Goal: Information Seeking & Learning: Compare options

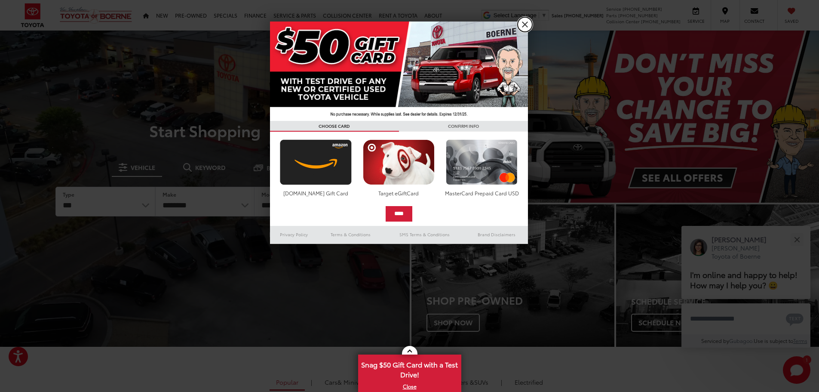
click at [522, 20] on link "X" at bounding box center [525, 24] width 15 height 15
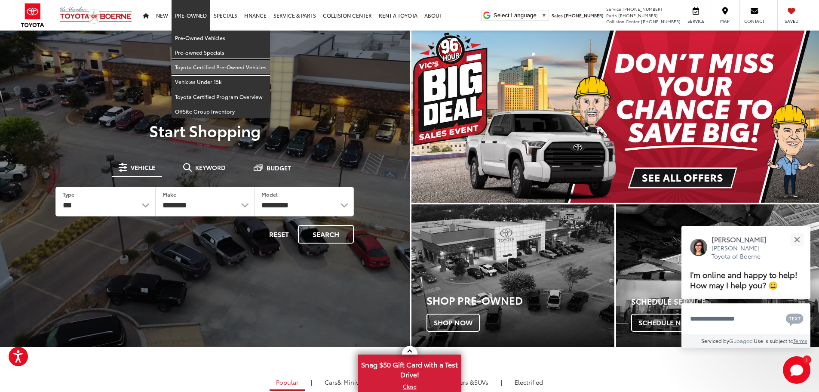
click at [209, 68] on link "Toyota Certified Pre-Owned Vehicles" at bounding box center [221, 67] width 99 height 15
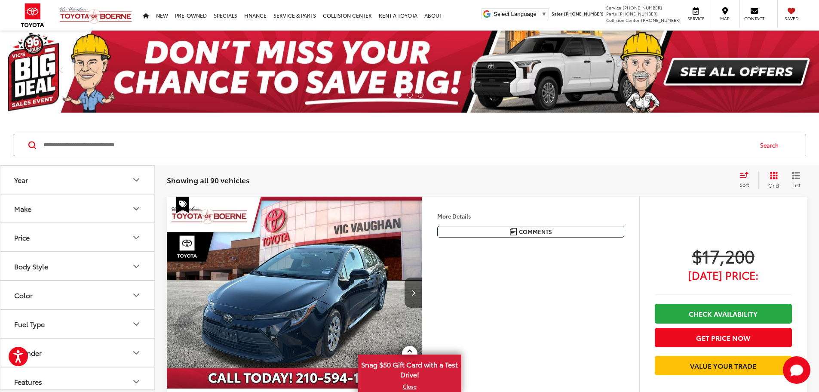
click at [132, 178] on icon "Year" at bounding box center [136, 180] width 10 height 10
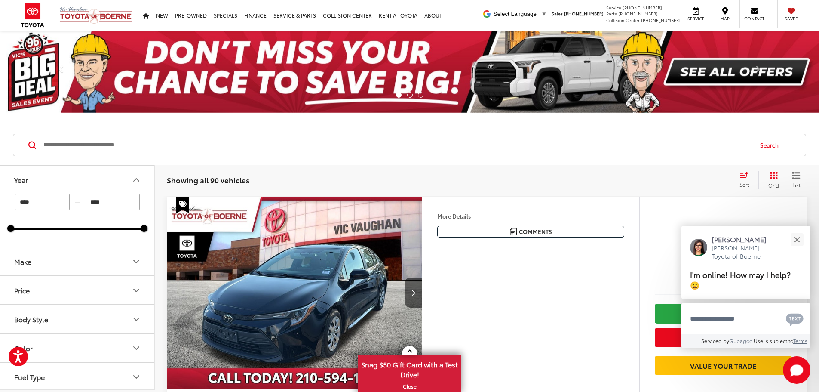
click at [42, 209] on input "****" at bounding box center [42, 202] width 55 height 17
drag, startPoint x: 11, startPoint y: 231, endPoint x: 75, endPoint y: 228, distance: 64.1
click at [75, 228] on div "2021 2025" at bounding box center [77, 229] width 133 height 3
drag, startPoint x: 142, startPoint y: 229, endPoint x: 133, endPoint y: 229, distance: 8.6
click at [133, 229] on div "2021 2025" at bounding box center [77, 229] width 133 height 3
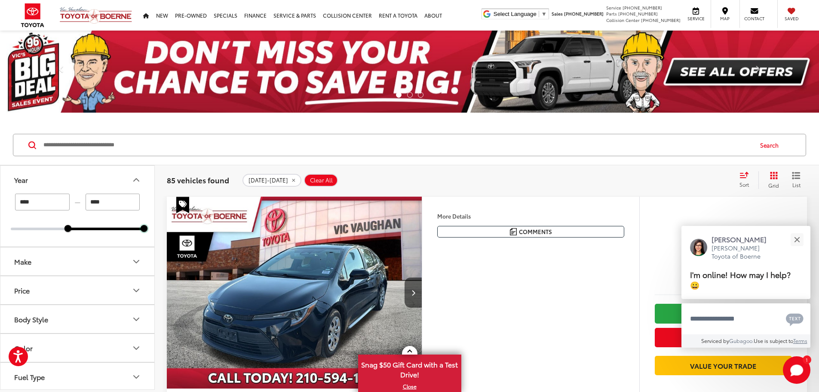
type input "****"
drag, startPoint x: 145, startPoint y: 229, endPoint x: 134, endPoint y: 229, distance: 11.2
click at [134, 229] on div "2018 2024" at bounding box center [77, 229] width 133 height 3
type input "****"
drag, startPoint x: 12, startPoint y: 231, endPoint x: 67, endPoint y: 231, distance: 55.1
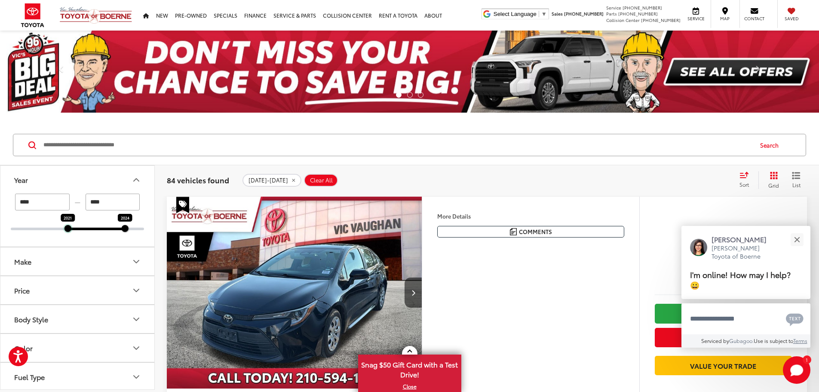
click at [67, 231] on div at bounding box center [68, 228] width 7 height 7
type input "****"
click at [111, 262] on button "Make" at bounding box center [77, 261] width 155 height 28
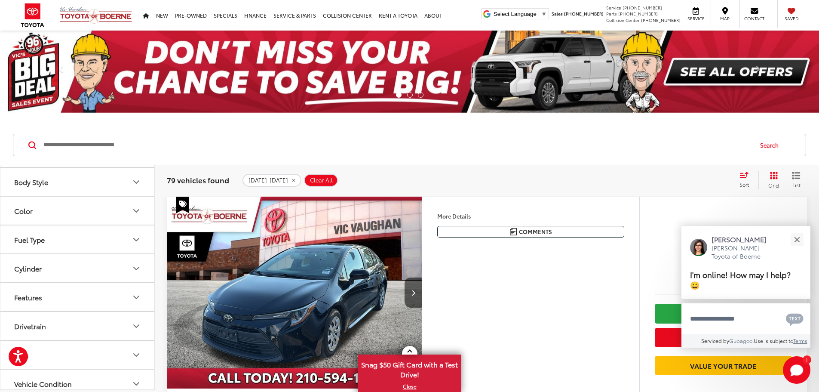
click at [136, 187] on icon "Body Style" at bounding box center [136, 182] width 10 height 10
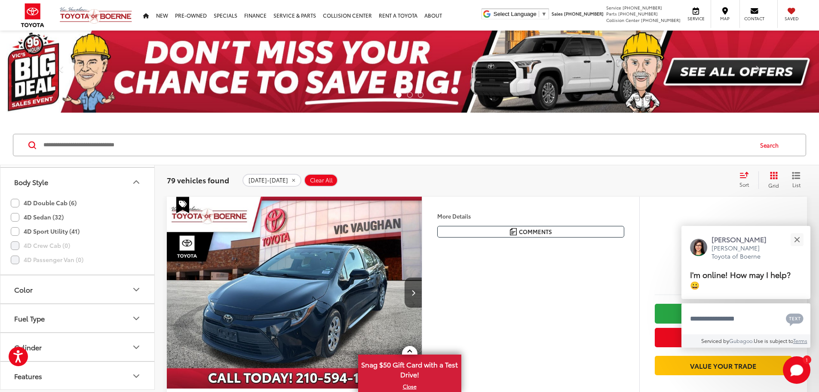
click at [44, 224] on label "4D Sedan (32)" at bounding box center [37, 217] width 53 height 14
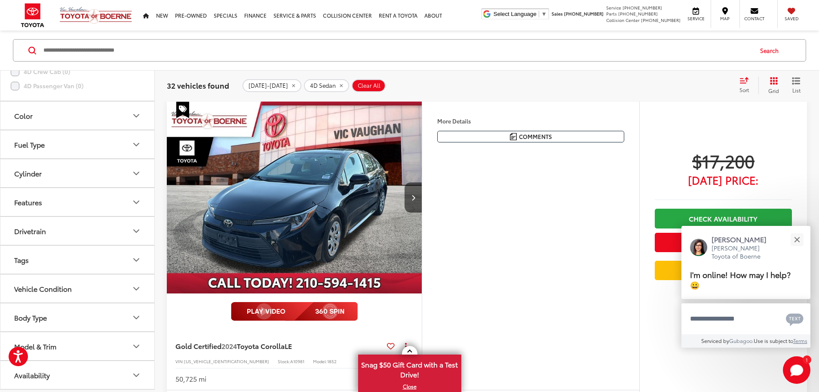
scroll to position [271, 0]
click at [796, 238] on div "Close" at bounding box center [798, 240] width 6 height 6
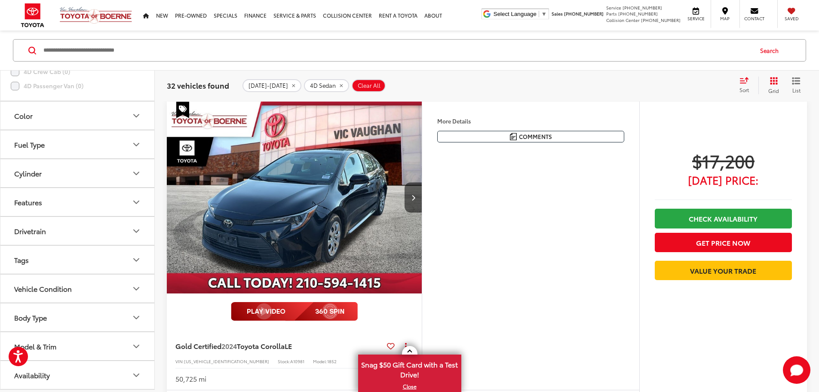
click at [797, 86] on span "List" at bounding box center [796, 89] width 9 height 7
click at [770, 80] on icon "Grid View" at bounding box center [774, 81] width 8 height 8
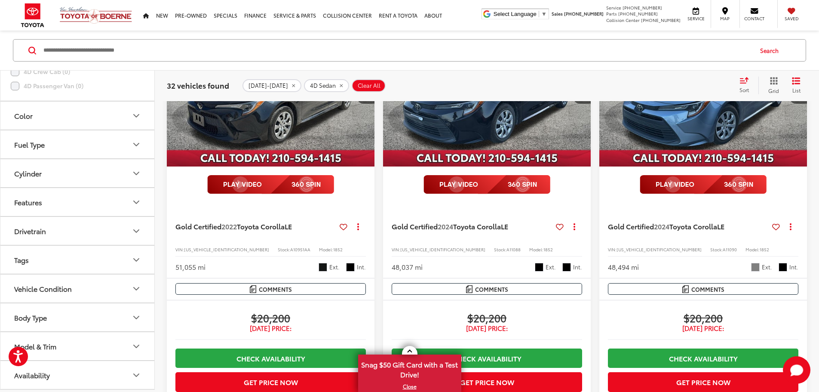
scroll to position [697, 0]
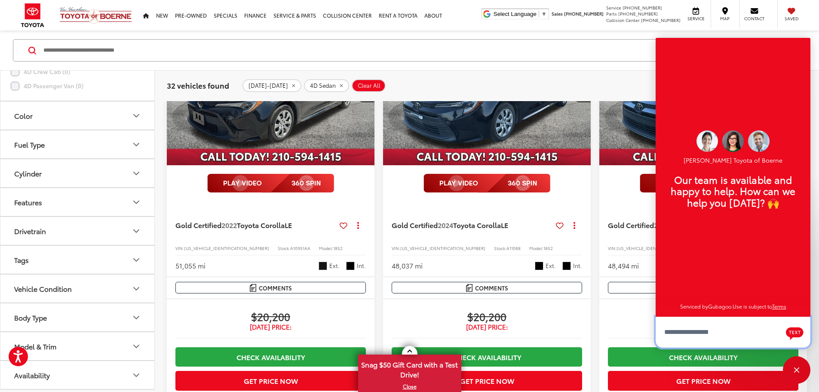
scroll to position [10, 0]
click at [793, 370] on div "Close" at bounding box center [797, 370] width 28 height 28
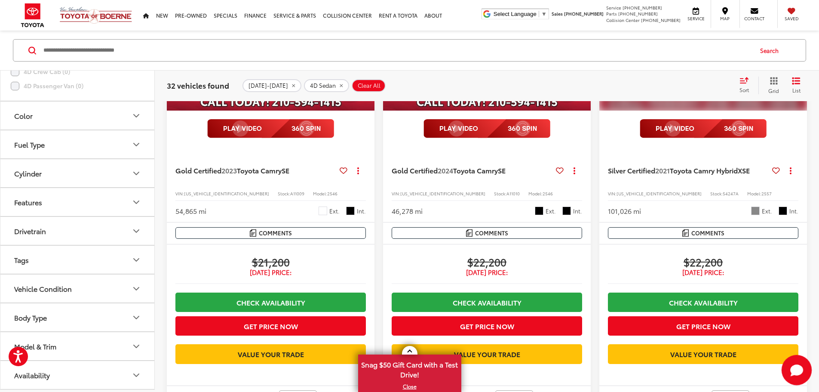
scroll to position [1300, 0]
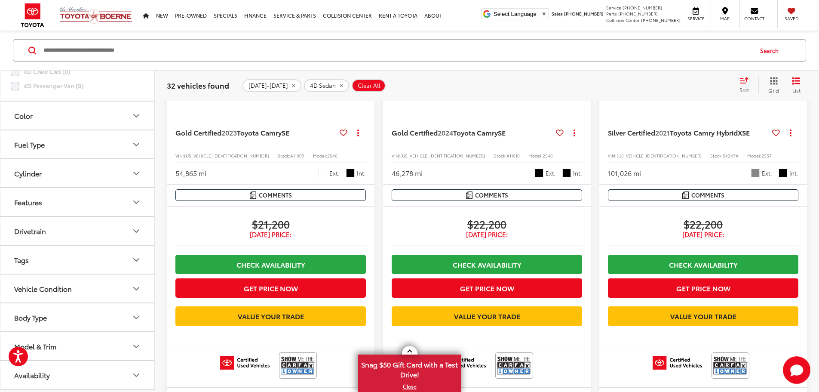
click at [111, 349] on button "Model & Trim" at bounding box center [77, 346] width 155 height 28
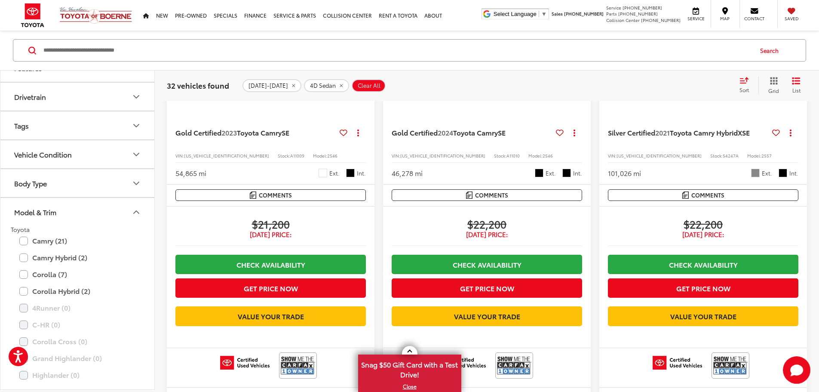
scroll to position [400, 0]
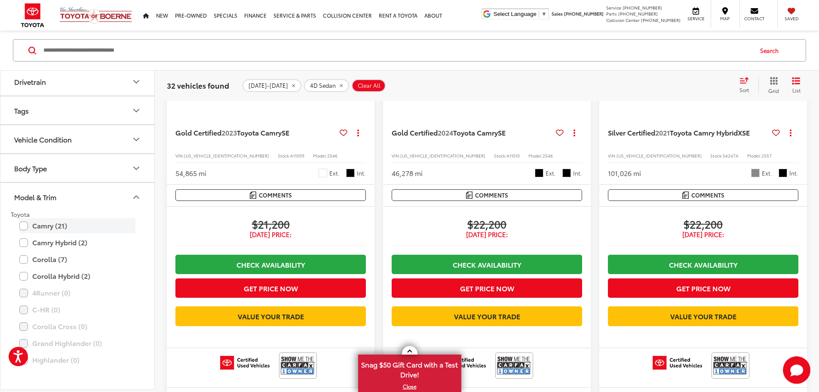
drag, startPoint x: 50, startPoint y: 240, endPoint x: 55, endPoint y: 244, distance: 6.2
click at [54, 233] on label "Camry (21)" at bounding box center [77, 225] width 116 height 15
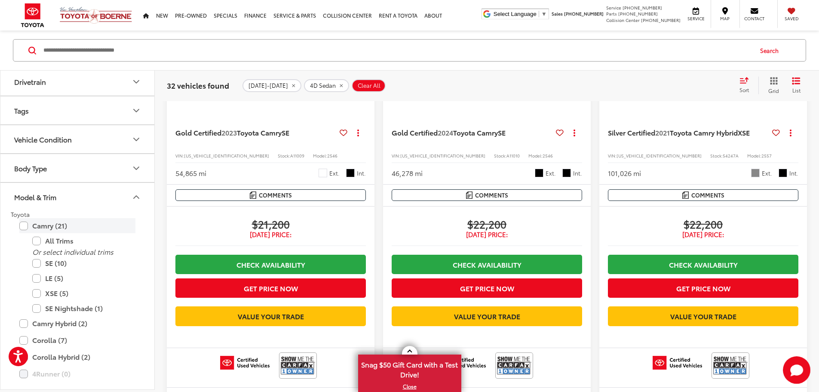
click at [25, 233] on label "Camry (21)" at bounding box center [77, 225] width 116 height 15
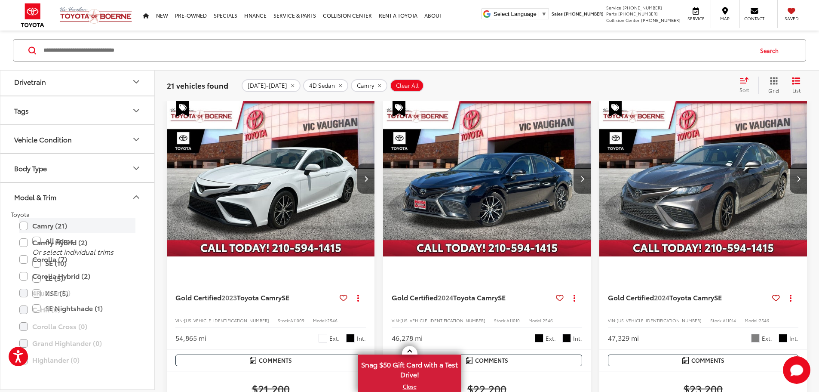
scroll to position [95, 0]
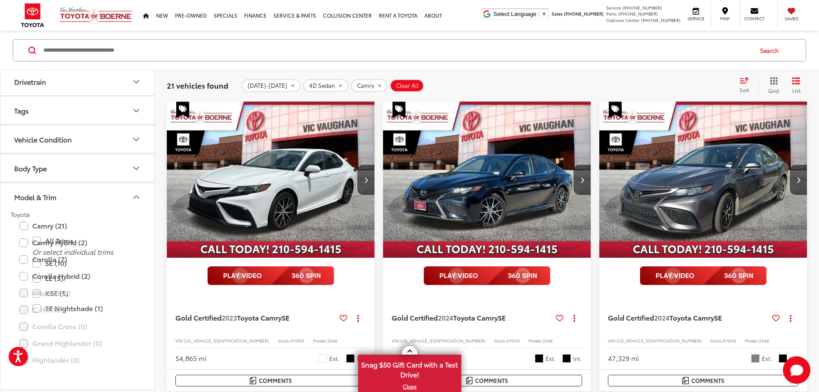
click at [138, 202] on icon "Model & Trim" at bounding box center [136, 196] width 10 height 10
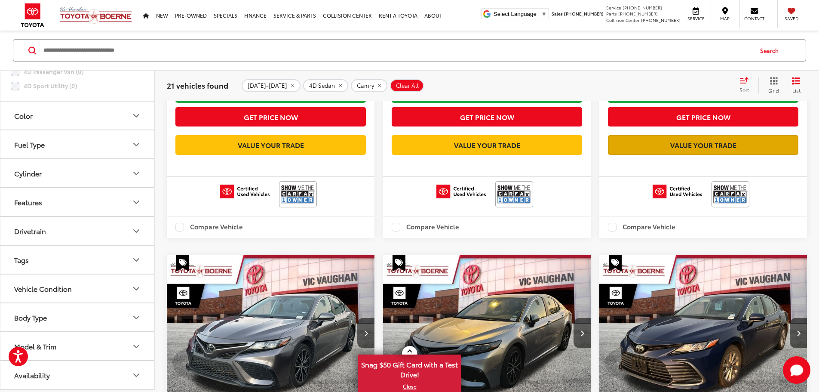
scroll to position [1472, 0]
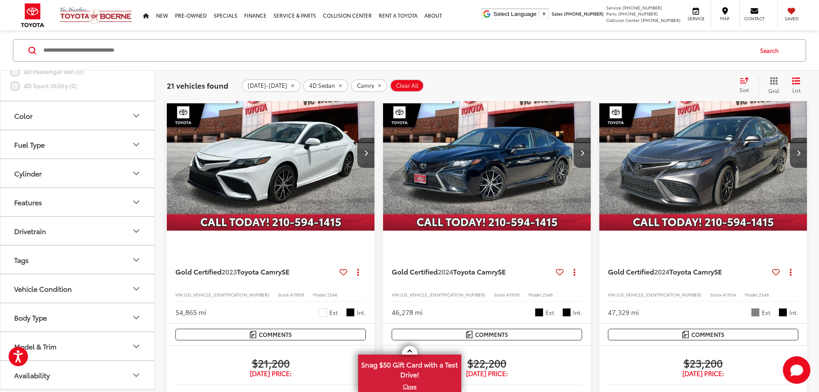
scroll to position [95, 0]
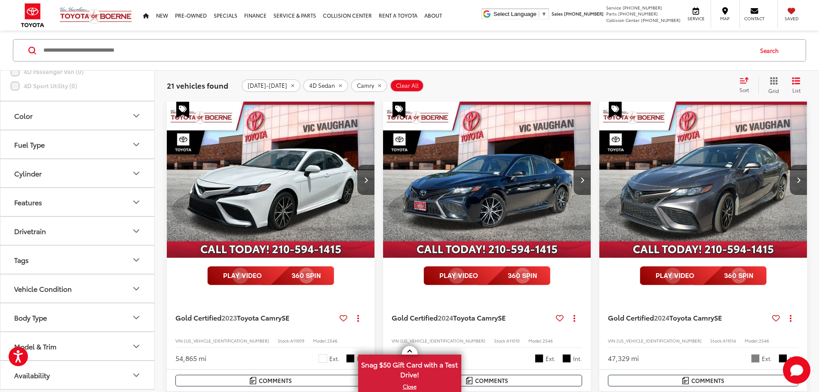
click at [745, 81] on icon "Select sort value" at bounding box center [744, 80] width 9 height 6
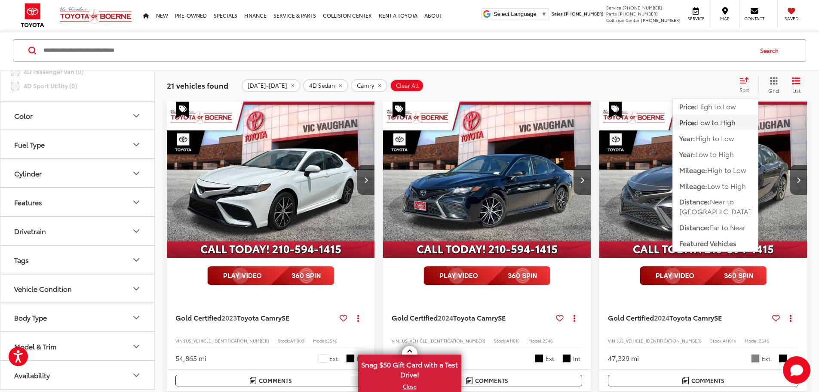
click at [730, 124] on span "Low to High" at bounding box center [716, 122] width 39 height 10
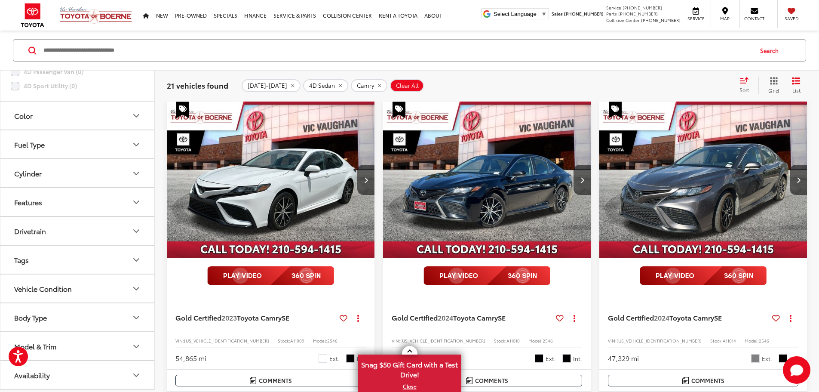
click at [739, 85] on div "Sort" at bounding box center [747, 85] width 23 height 17
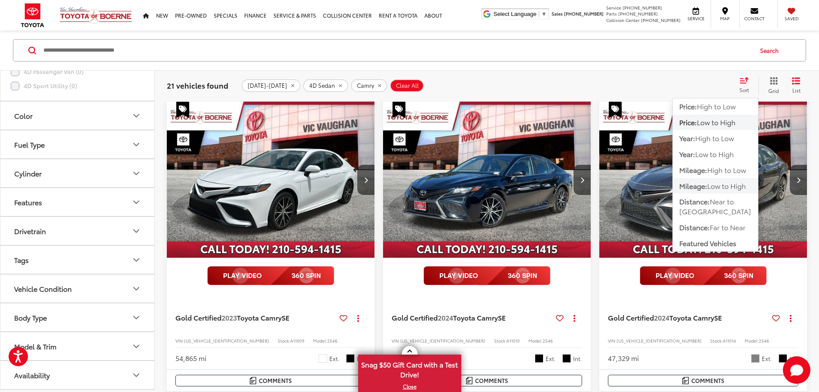
click at [722, 188] on span "Low to High" at bounding box center [727, 186] width 39 height 10
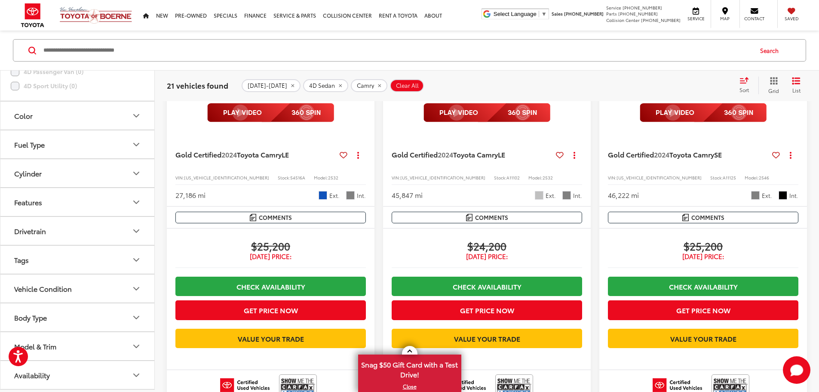
scroll to position [310, 0]
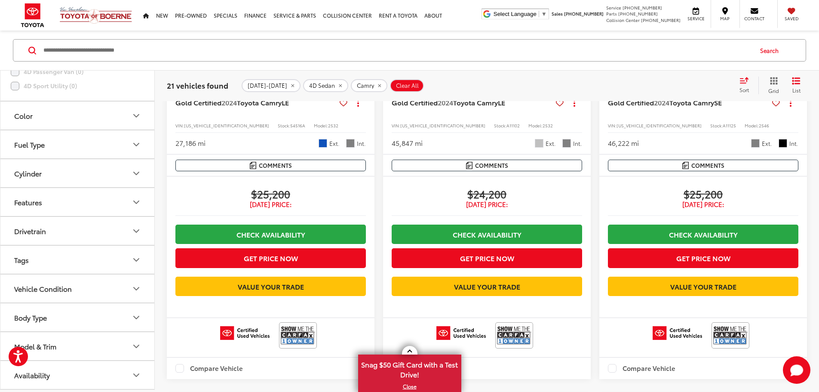
click at [121, 196] on button "Features" at bounding box center [77, 202] width 155 height 28
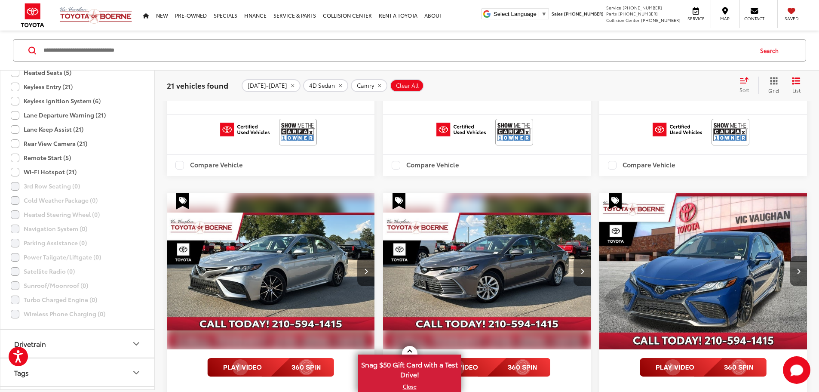
scroll to position [2117, 0]
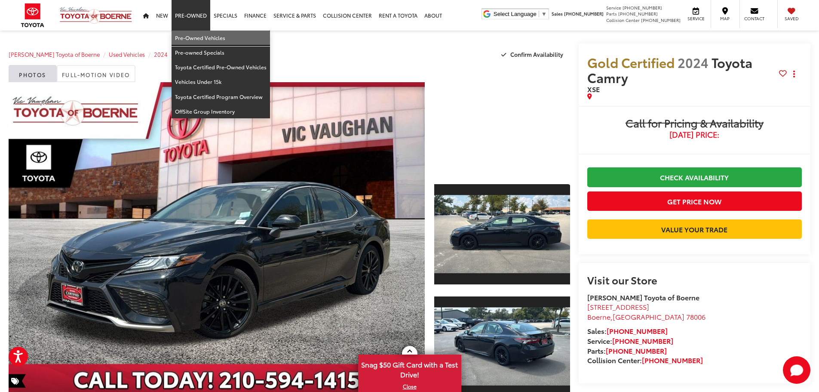
click at [202, 39] on link "Pre-Owned Vehicles" at bounding box center [221, 38] width 99 height 15
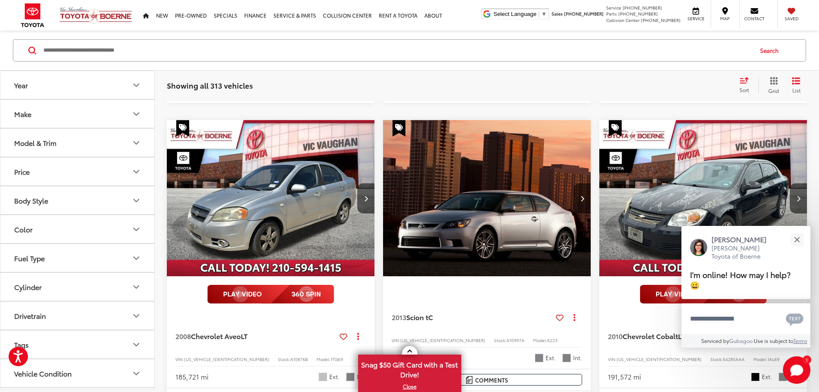
scroll to position [516, 0]
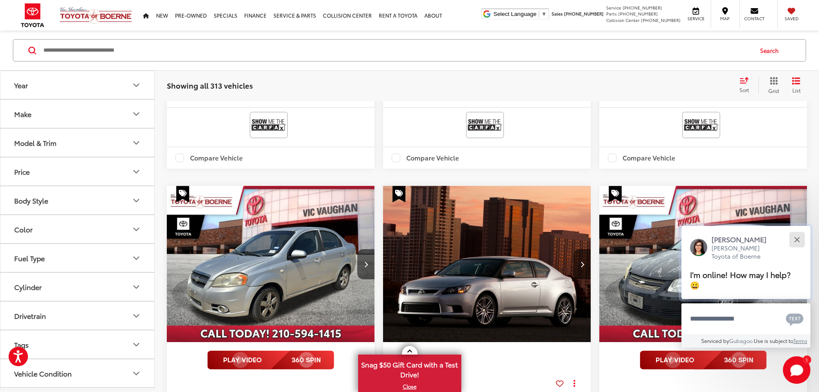
click at [799, 239] on div "Close" at bounding box center [798, 240] width 6 height 6
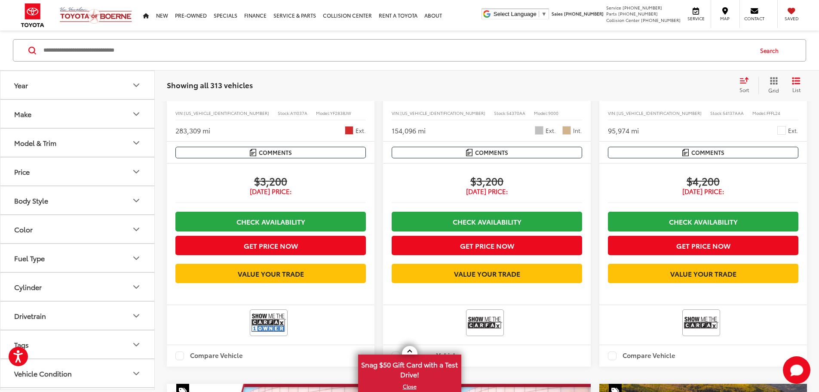
scroll to position [1334, 0]
click at [127, 129] on button "Model & Trim" at bounding box center [77, 143] width 155 height 28
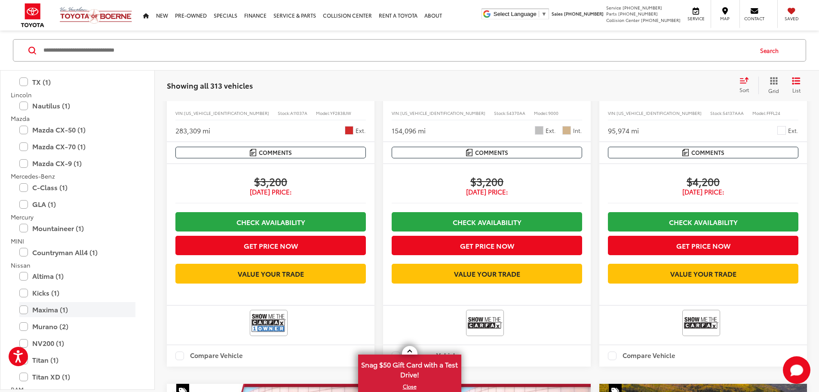
click at [68, 302] on label "Maxima (1)" at bounding box center [77, 309] width 116 height 15
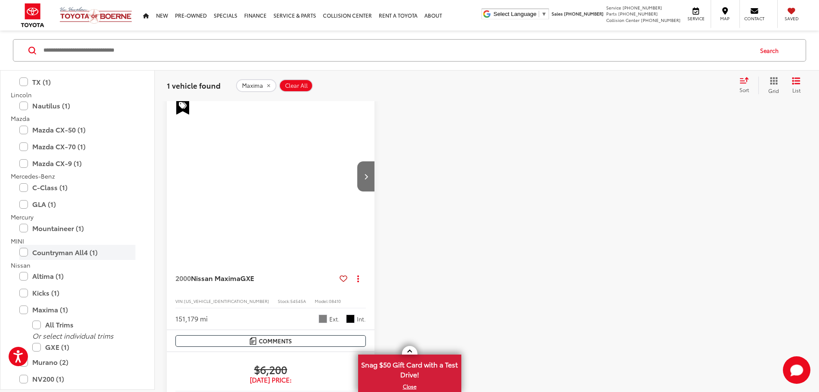
scroll to position [95, 0]
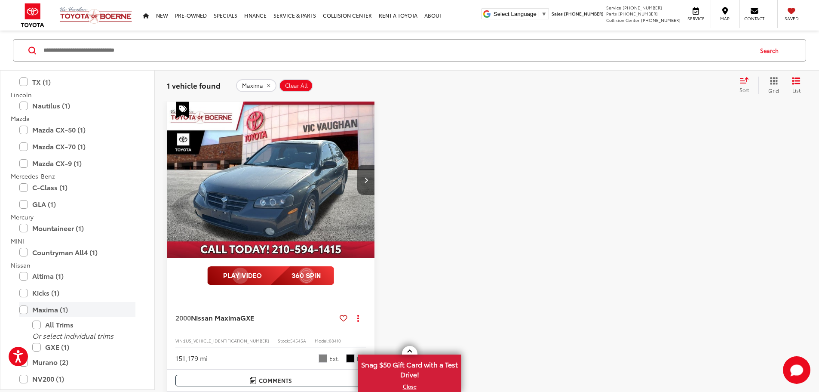
click at [24, 310] on label "Maxima (1)" at bounding box center [77, 309] width 116 height 15
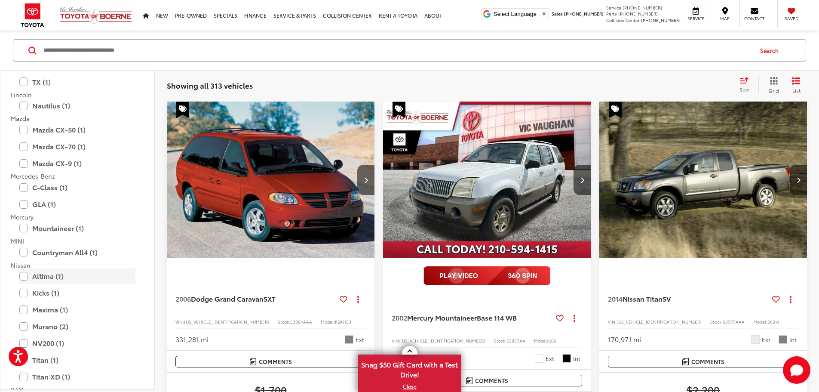
click at [106, 279] on label "Altima (1)" at bounding box center [77, 275] width 116 height 15
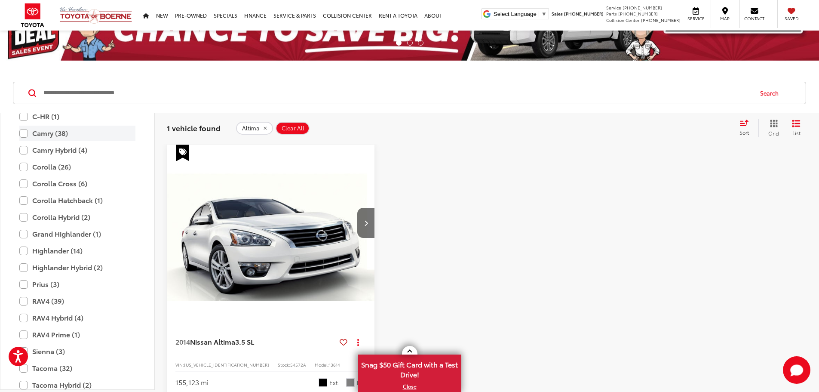
scroll to position [1642, 0]
